Goal: Information Seeking & Learning: Learn about a topic

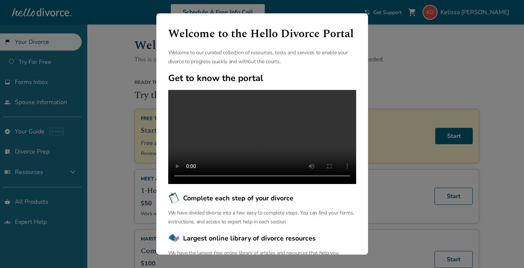
click at [103, 179] on div "Welcome to the Hello Divorce Portal Welcome to our curated collection of resour…" at bounding box center [262, 134] width 524 height 268
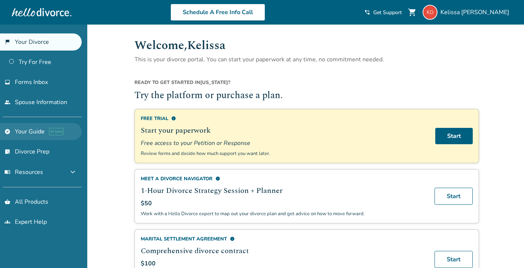
click at [38, 130] on link "explore Your Guide AI beta" at bounding box center [41, 131] width 82 height 17
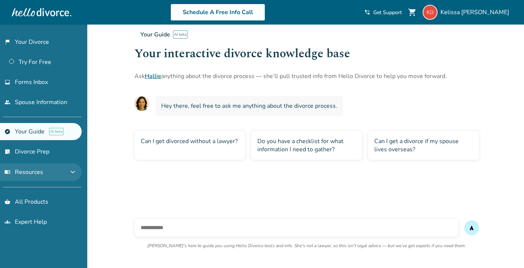
click at [34, 174] on span "menu_book Resources" at bounding box center [23, 172] width 39 height 8
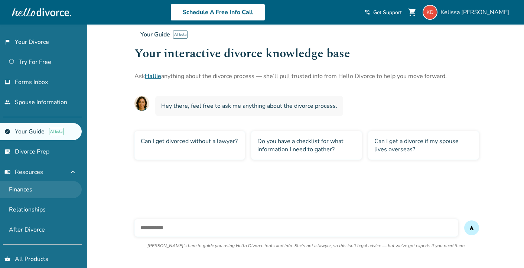
click at [24, 185] on link "Finances" at bounding box center [41, 189] width 82 height 17
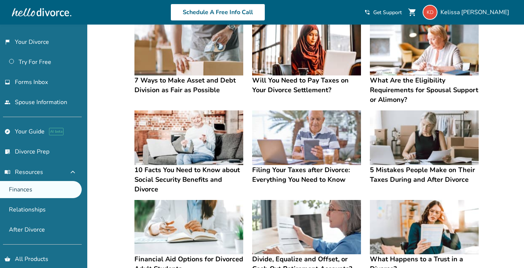
scroll to position [240, 0]
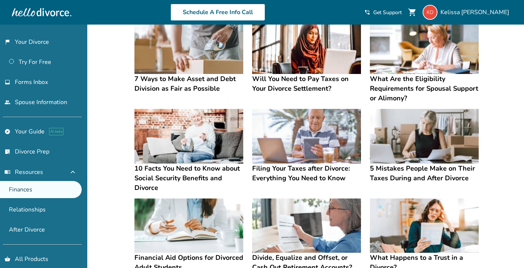
click at [182, 173] on h4 "10 Facts You Need to Know about Social Security Benefits and Divorce" at bounding box center [189, 178] width 109 height 29
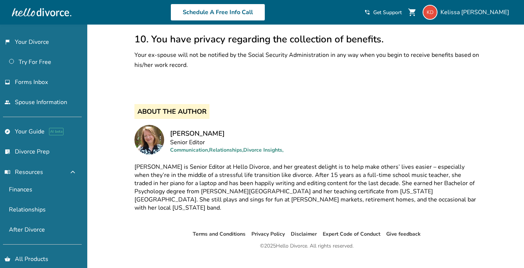
scroll to position [649, 0]
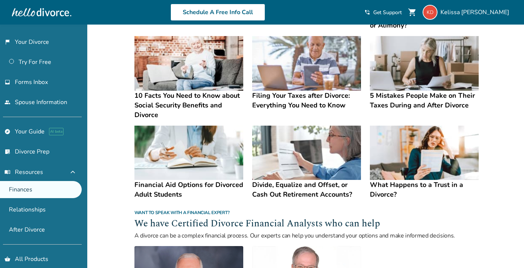
scroll to position [313, 0]
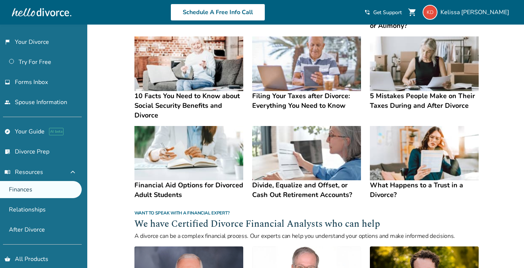
click at [375, 190] on h4 "What Happens to a Trust in a Divorce?" at bounding box center [424, 189] width 109 height 19
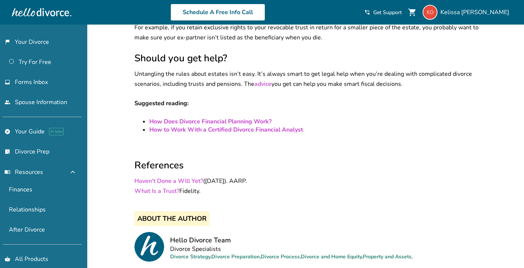
scroll to position [704, 0]
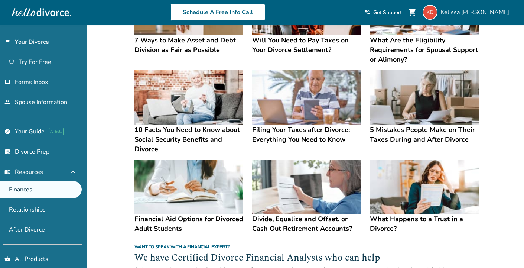
scroll to position [280, 0]
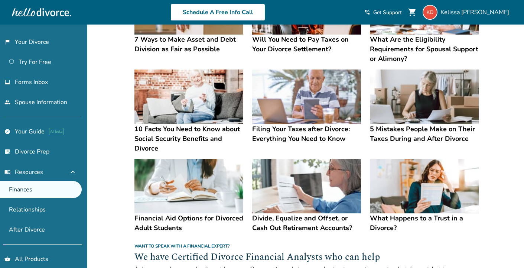
click at [284, 189] on img at bounding box center [306, 186] width 109 height 55
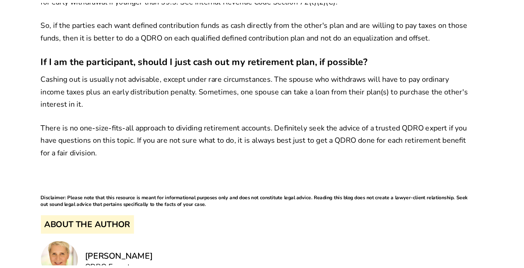
scroll to position [1022, 0]
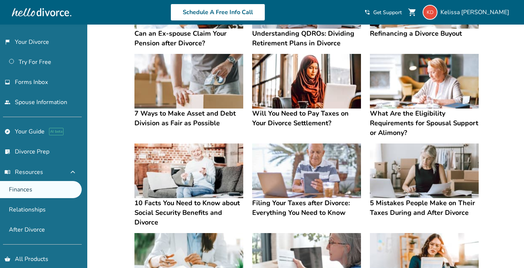
scroll to position [201, 0]
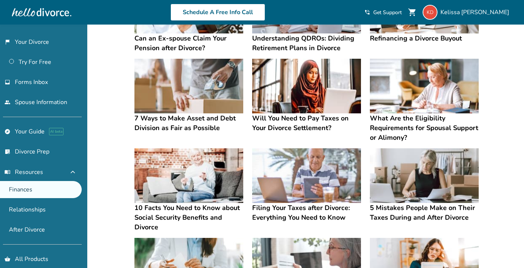
click at [337, 106] on img at bounding box center [306, 86] width 109 height 55
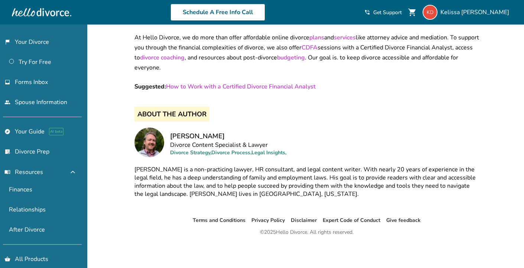
scroll to position [1411, 0]
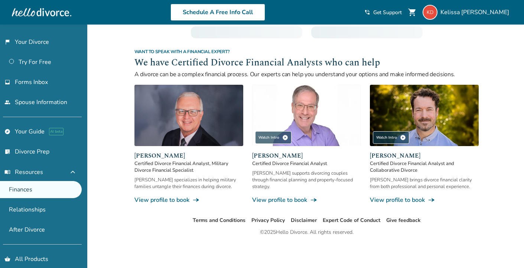
scroll to position [201, 0]
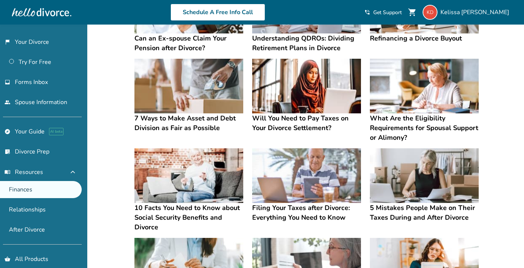
click at [162, 78] on img at bounding box center [189, 86] width 109 height 55
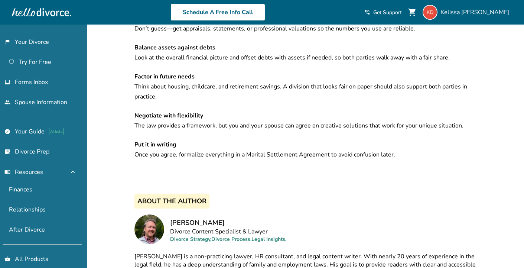
scroll to position [1732, 0]
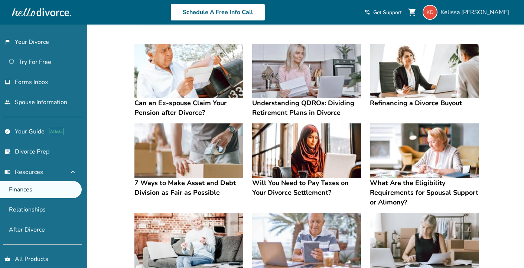
scroll to position [137, 0]
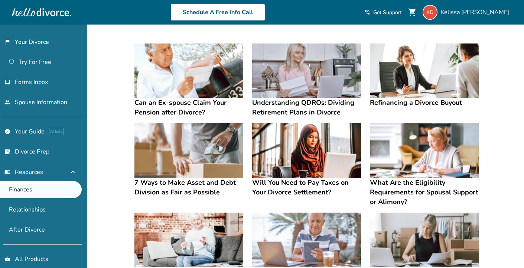
click at [413, 145] on img at bounding box center [424, 150] width 109 height 55
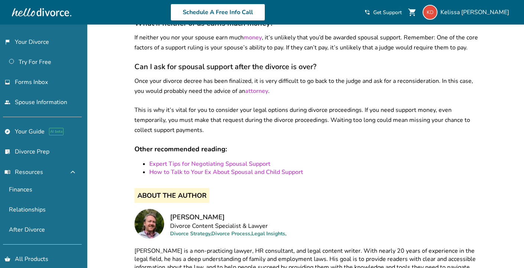
scroll to position [1267, 0]
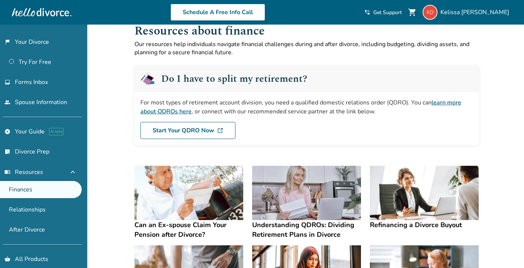
scroll to position [14, 0]
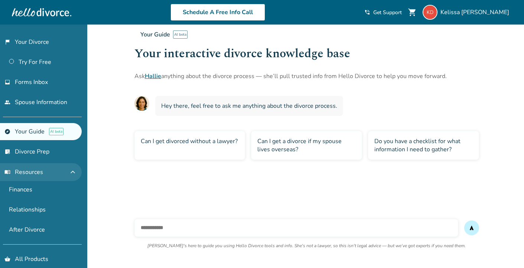
click at [39, 176] on button "menu_book Resources expand_less" at bounding box center [41, 172] width 82 height 18
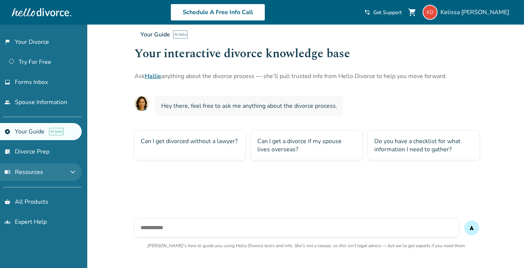
click at [77, 171] on span "expand_more" at bounding box center [72, 172] width 9 height 9
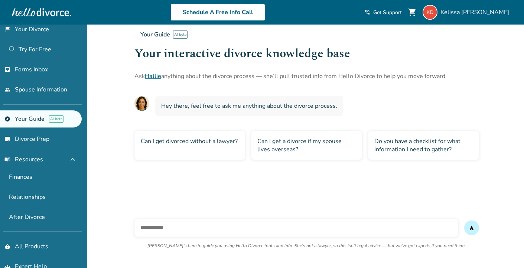
scroll to position [6, 0]
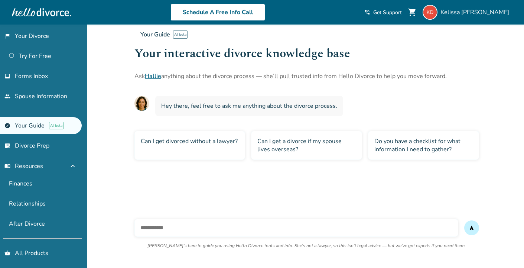
click at [52, 127] on span "AI beta" at bounding box center [56, 125] width 14 height 7
